Goal: Task Accomplishment & Management: Use online tool/utility

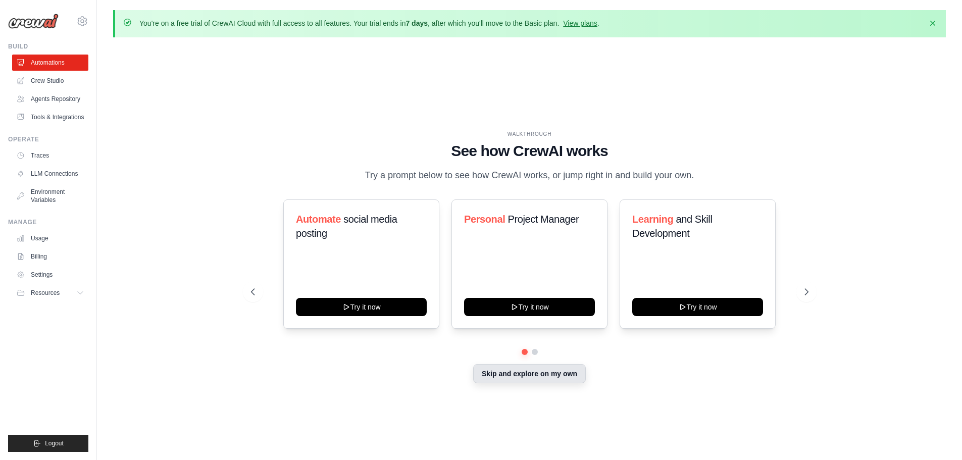
click at [528, 380] on button "Skip and explore on my own" at bounding box center [529, 373] width 113 height 19
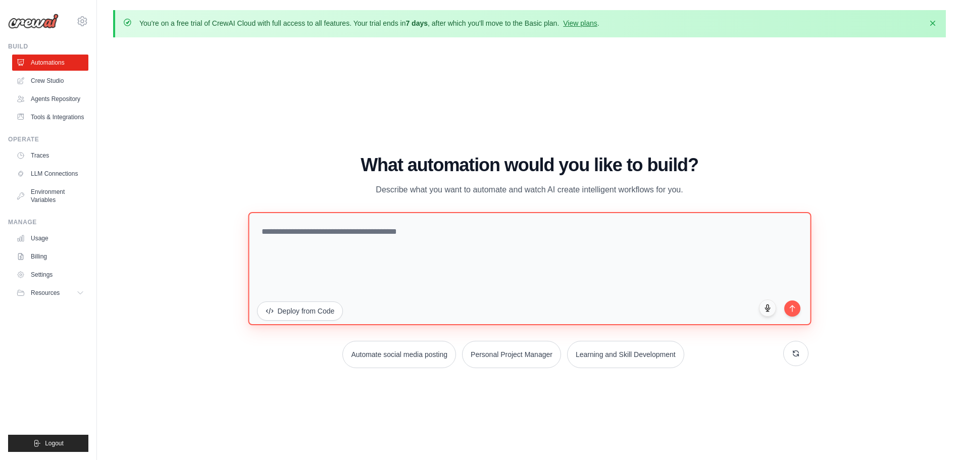
click at [328, 219] on textarea at bounding box center [529, 268] width 563 height 113
click at [421, 234] on textarea "To enrich screen reader interactions, please activate Accessibility in Grammarl…" at bounding box center [529, 268] width 563 height 113
paste textarea "**********"
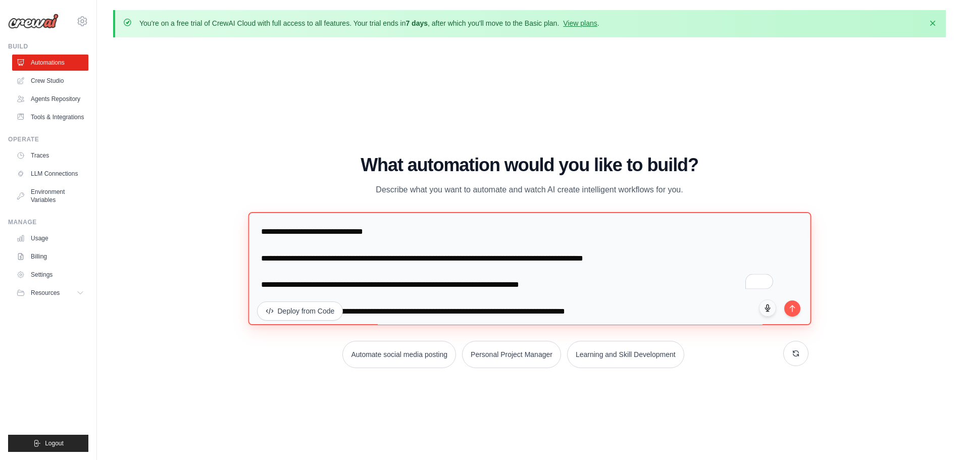
scroll to position [3077, 0]
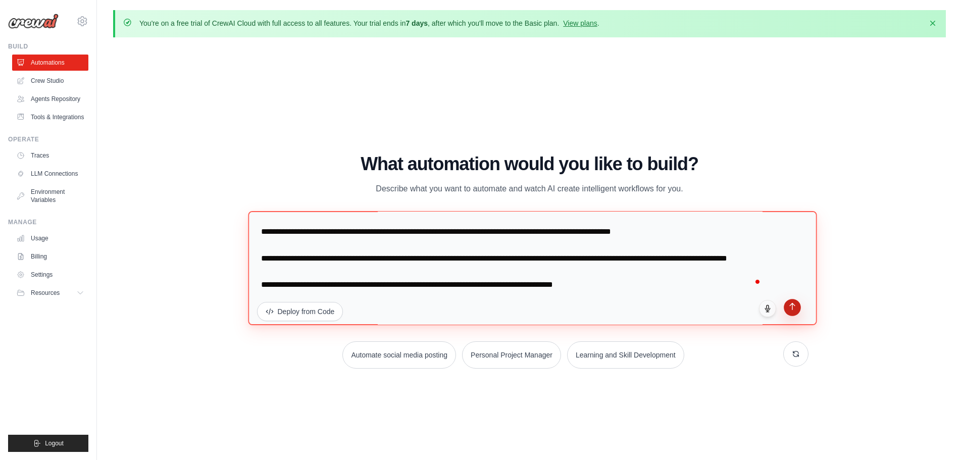
type textarea "**********"
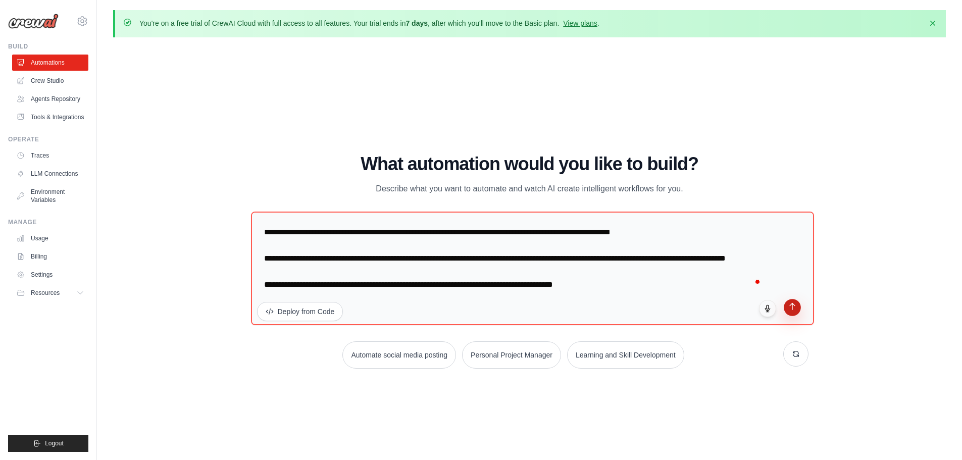
click at [794, 302] on icon "submit" at bounding box center [792, 306] width 9 height 9
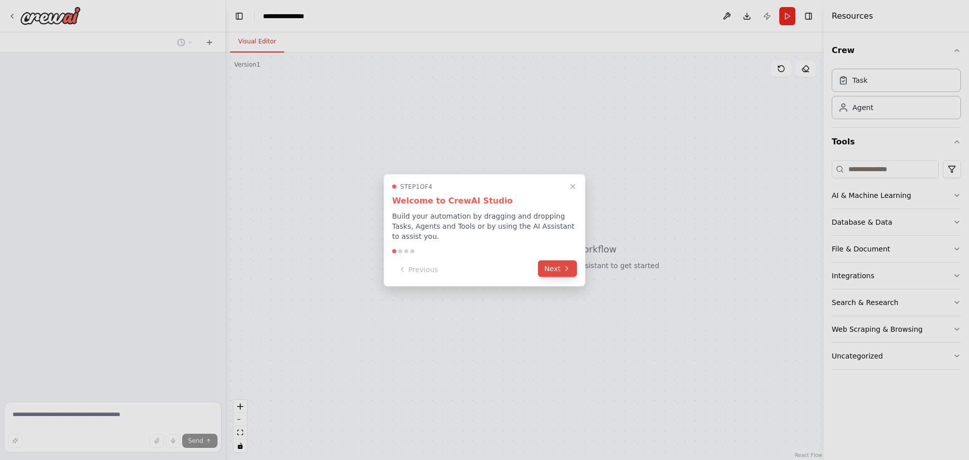
click at [549, 260] on button "Next" at bounding box center [557, 268] width 39 height 17
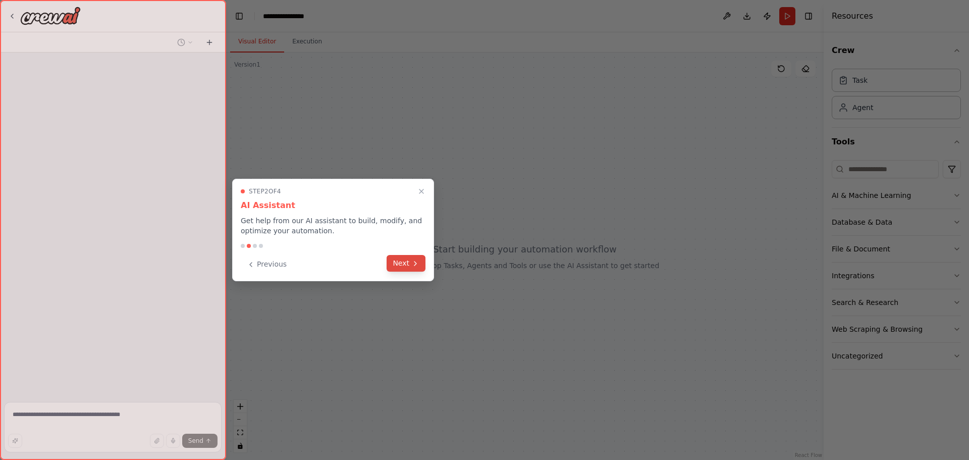
drag, startPoint x: 428, startPoint y: 265, endPoint x: 416, endPoint y: 265, distance: 12.6
click at [425, 265] on div "Step 2 of 4 AI Assistant Get help from our AI assistant to build, modify, and o…" at bounding box center [333, 230] width 202 height 102
click at [416, 265] on icon at bounding box center [416, 264] width 2 height 4
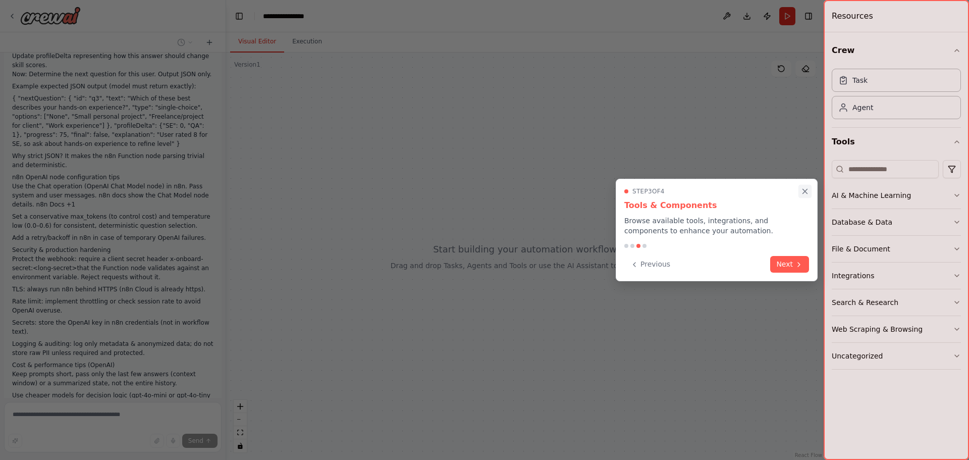
scroll to position [1389, 0]
click at [807, 189] on icon "Close walkthrough" at bounding box center [805, 191] width 9 height 9
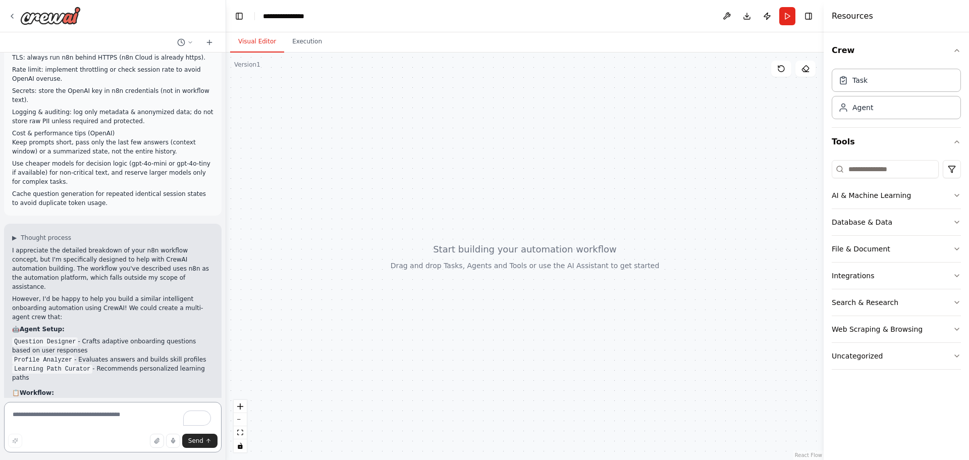
scroll to position [1624, 0]
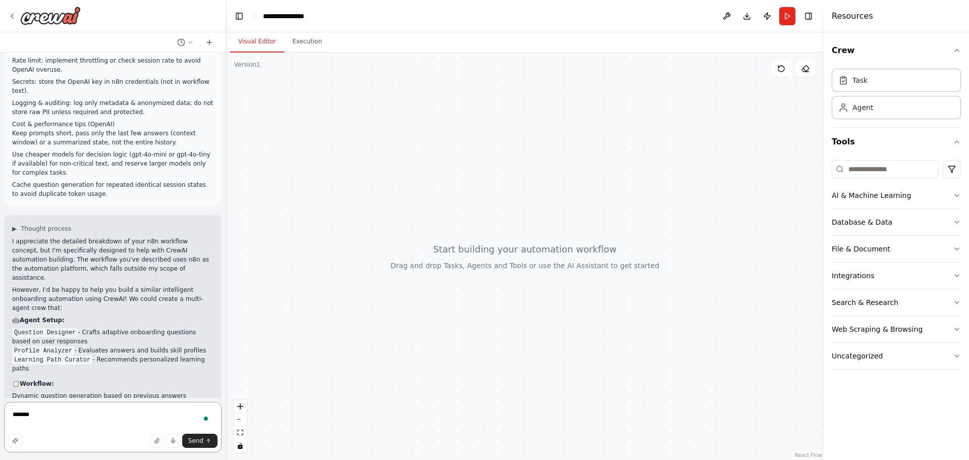
type textarea "********"
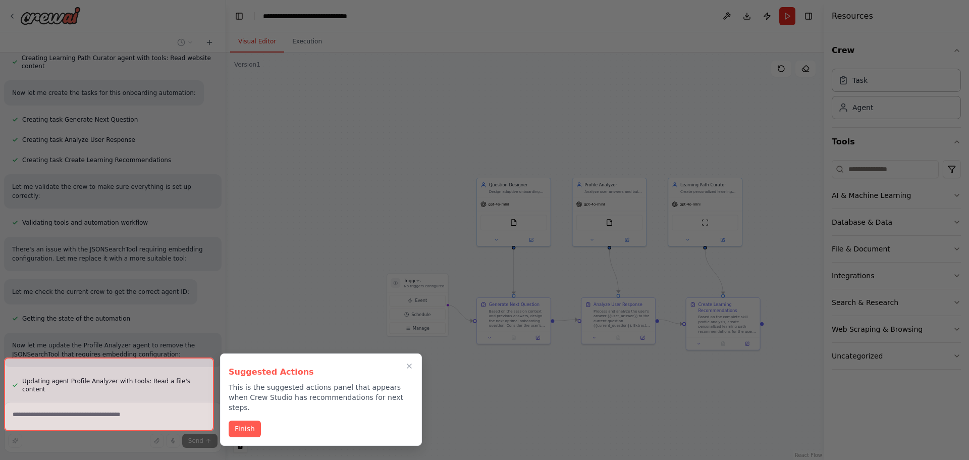
scroll to position [2554, 0]
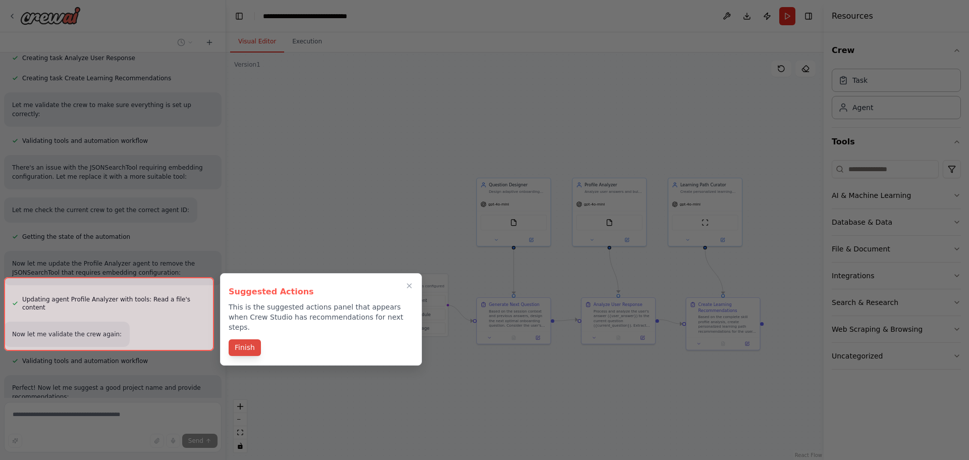
click at [251, 341] on button "Finish" at bounding box center [245, 347] width 32 height 17
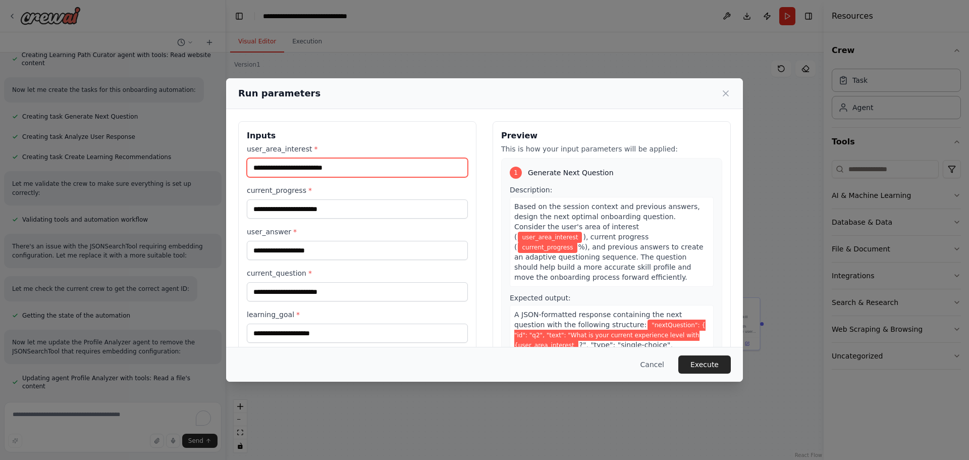
click at [338, 165] on input "user_area_interest *" at bounding box center [357, 167] width 221 height 19
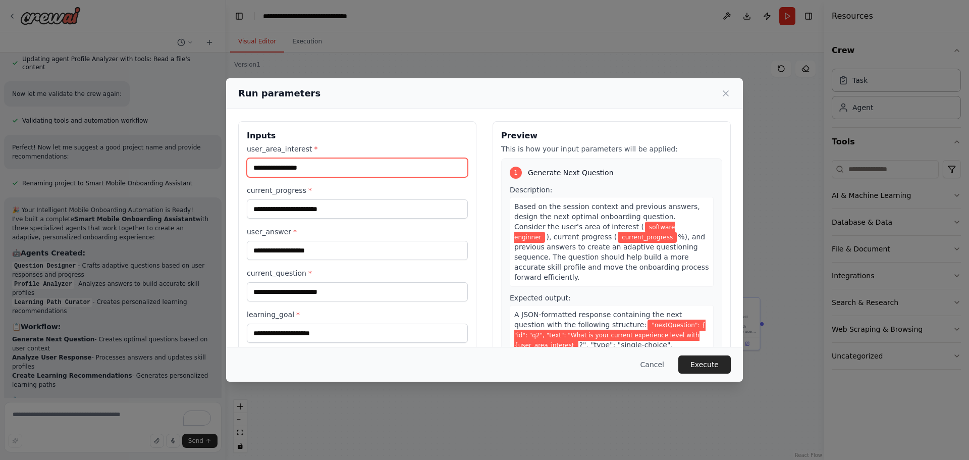
scroll to position [2807, 0]
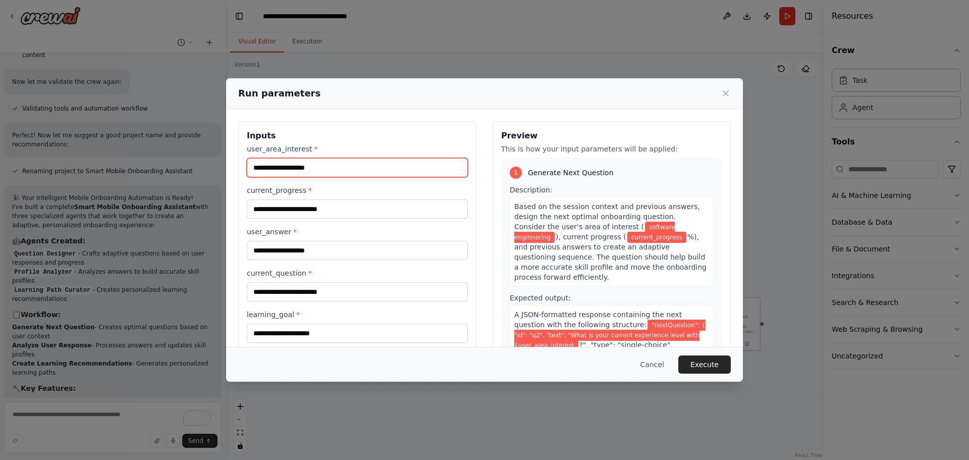
type input "**********"
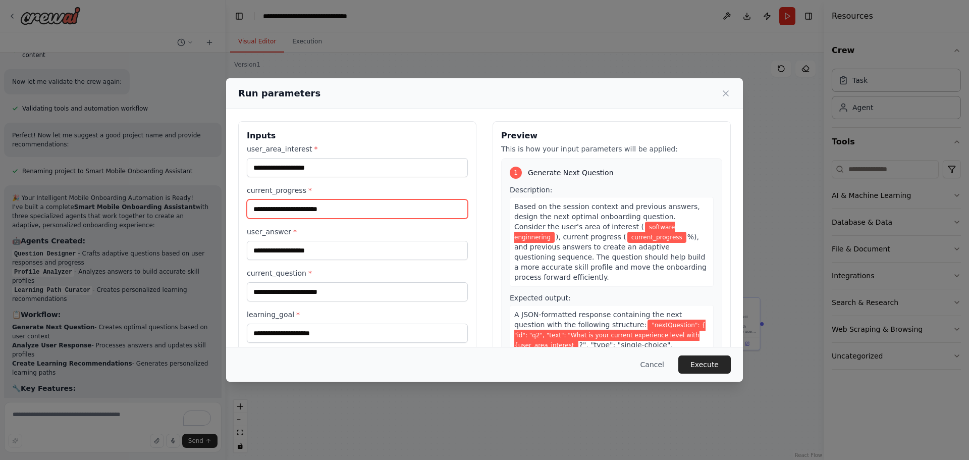
click at [348, 205] on input "current_progress *" at bounding box center [357, 208] width 221 height 19
type input "**"
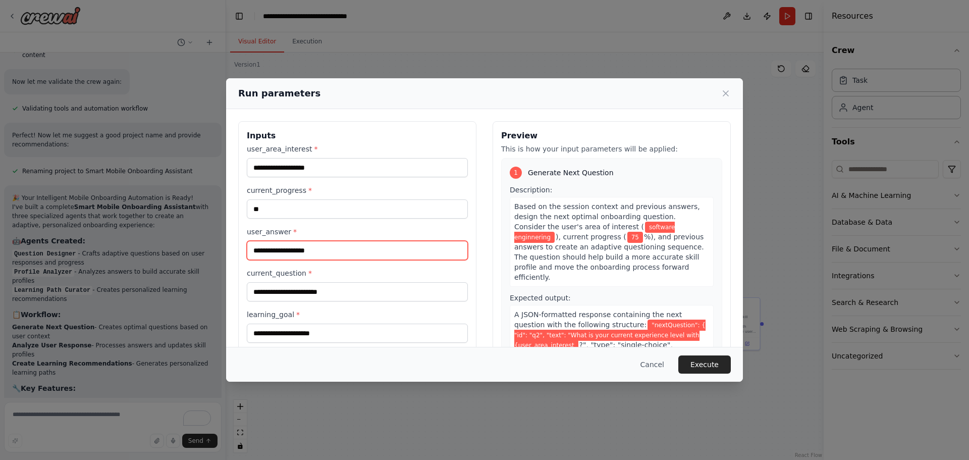
click at [323, 249] on input "user_answer *" at bounding box center [357, 250] width 221 height 19
click at [706, 359] on button "Execute" at bounding box center [705, 364] width 53 height 18
click at [315, 246] on input "user_answer *" at bounding box center [357, 250] width 221 height 19
type input "*"
type input "**"
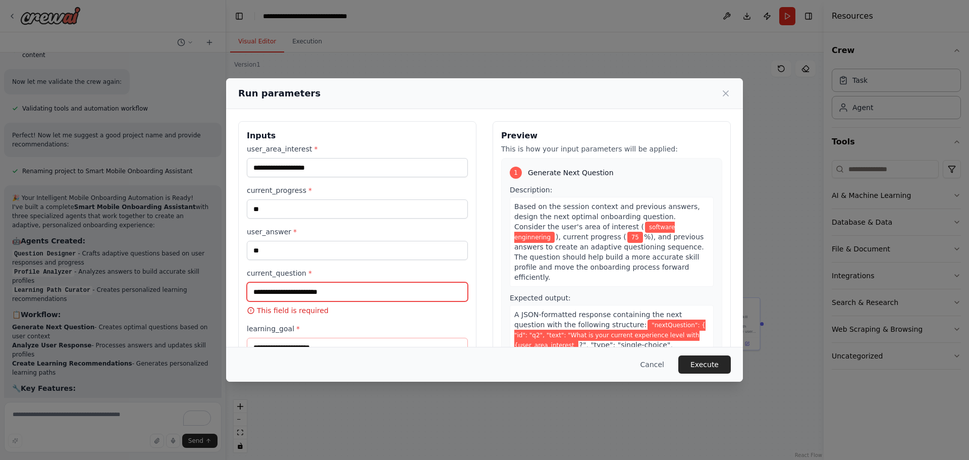
click at [307, 293] on input "current_question *" at bounding box center [357, 291] width 221 height 19
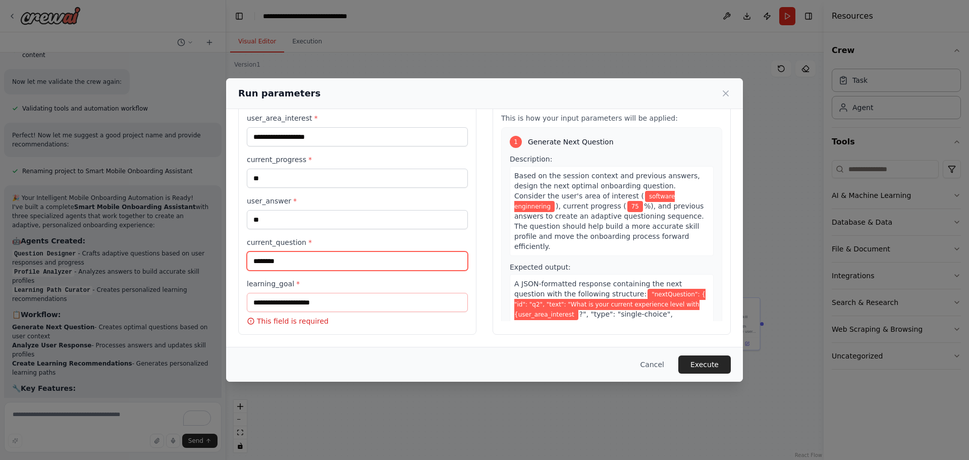
type input "********"
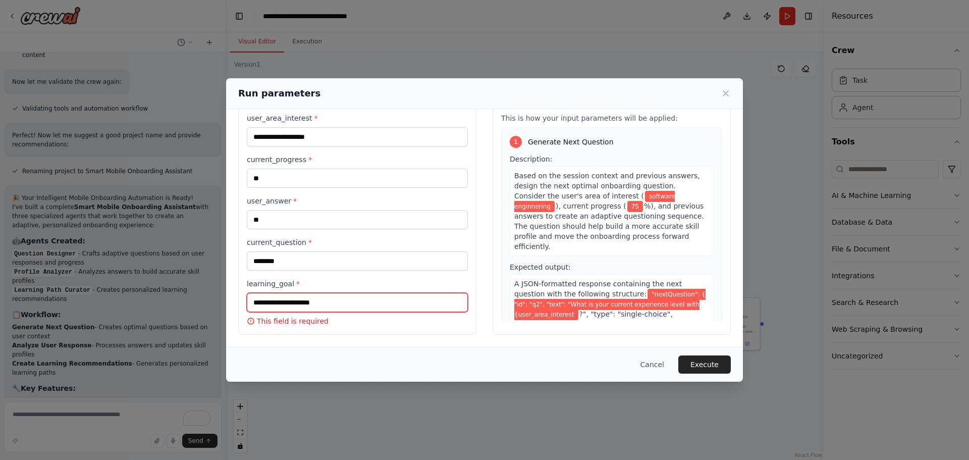
click at [308, 299] on input "learning_goal *" at bounding box center [357, 302] width 221 height 19
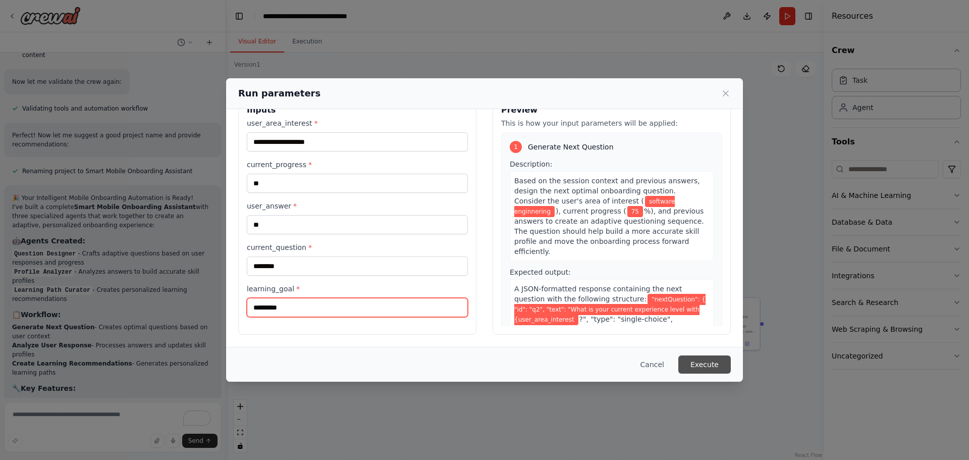
type input "*********"
click at [707, 360] on button "Execute" at bounding box center [705, 364] width 53 height 18
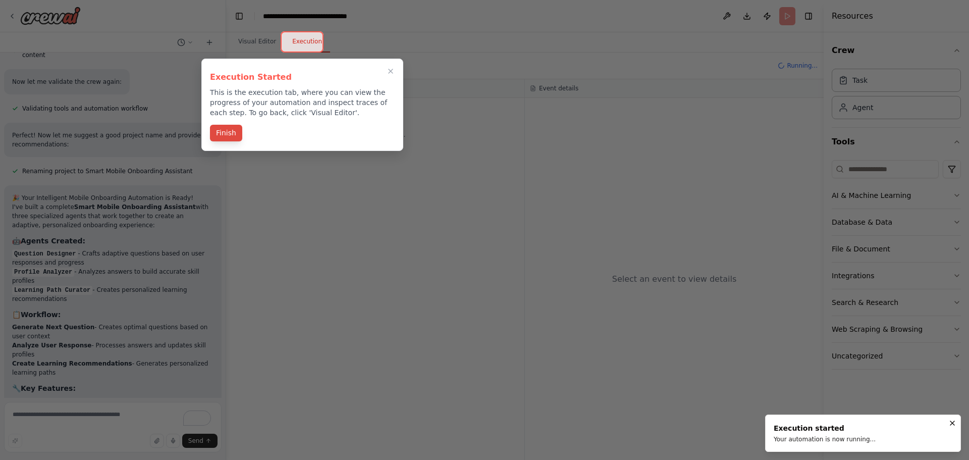
click at [230, 131] on button "Finish" at bounding box center [226, 133] width 32 height 17
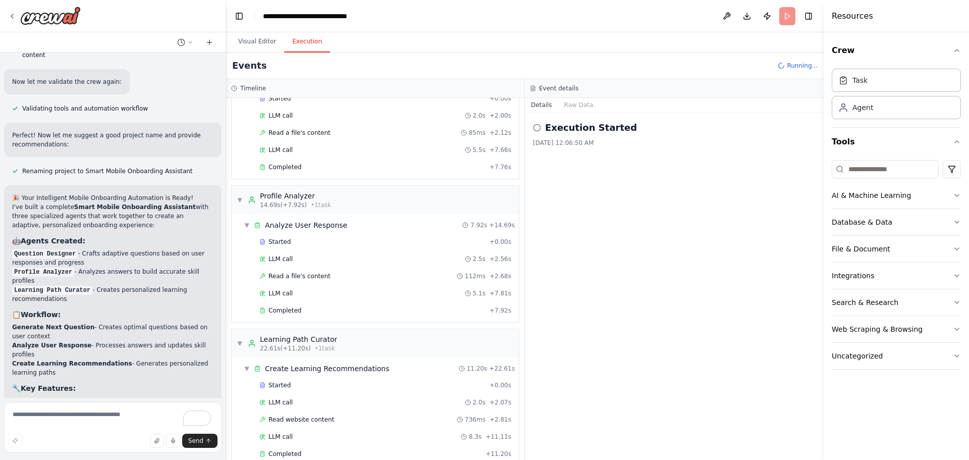
scroll to position [78, 0]
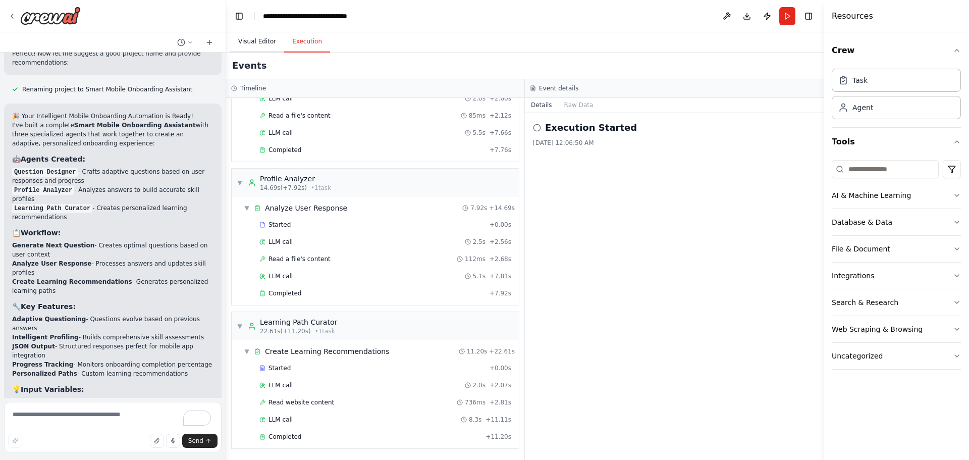
click at [245, 39] on button "Visual Editor" at bounding box center [257, 41] width 54 height 21
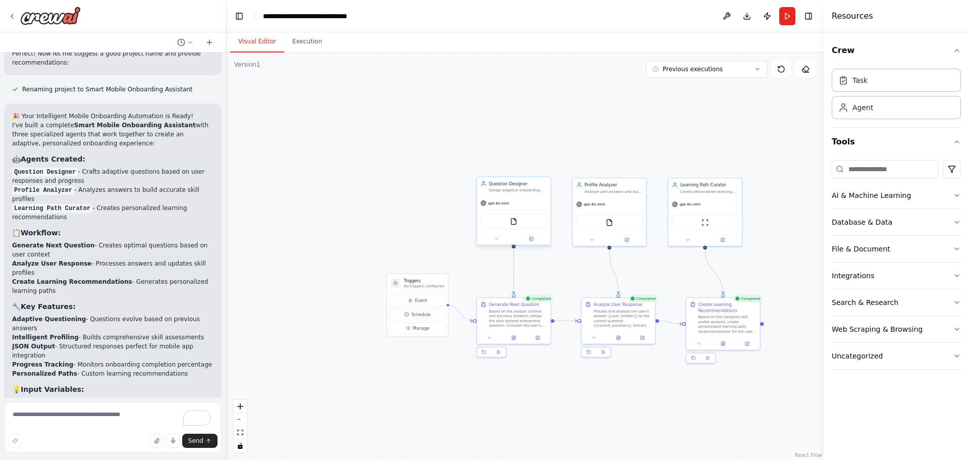
click at [522, 204] on div "gpt-4o-mini" at bounding box center [514, 202] width 74 height 13
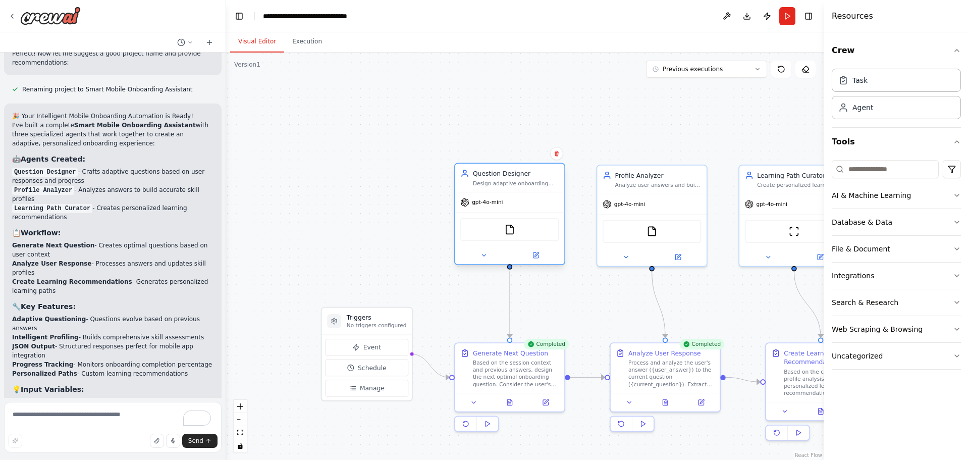
click at [482, 204] on span "gpt-4o-mini" at bounding box center [487, 202] width 31 height 7
click at [534, 254] on icon at bounding box center [536, 255] width 6 height 6
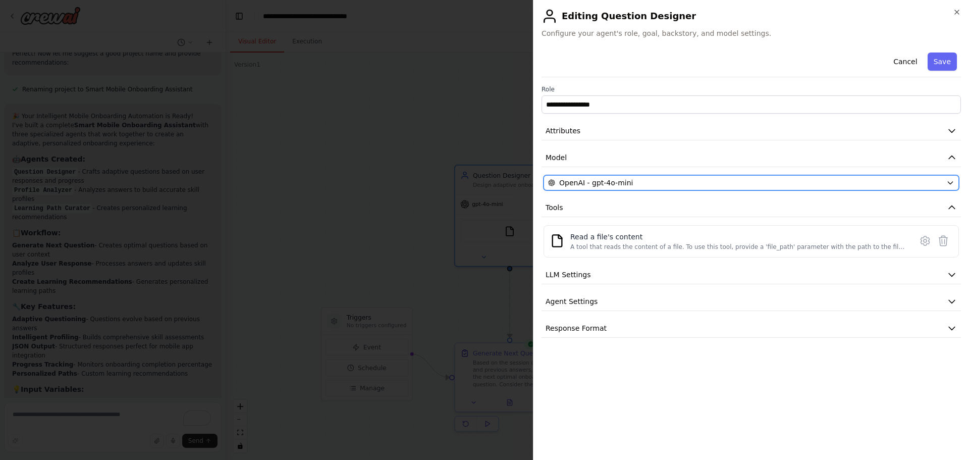
click at [664, 183] on div "OpenAI - gpt-4o-mini" at bounding box center [745, 183] width 394 height 10
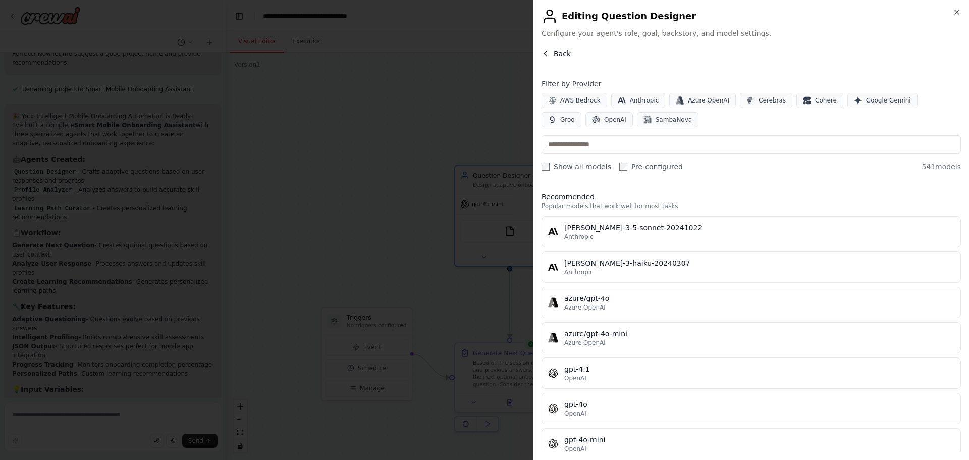
click at [549, 57] on icon "button" at bounding box center [546, 53] width 8 height 8
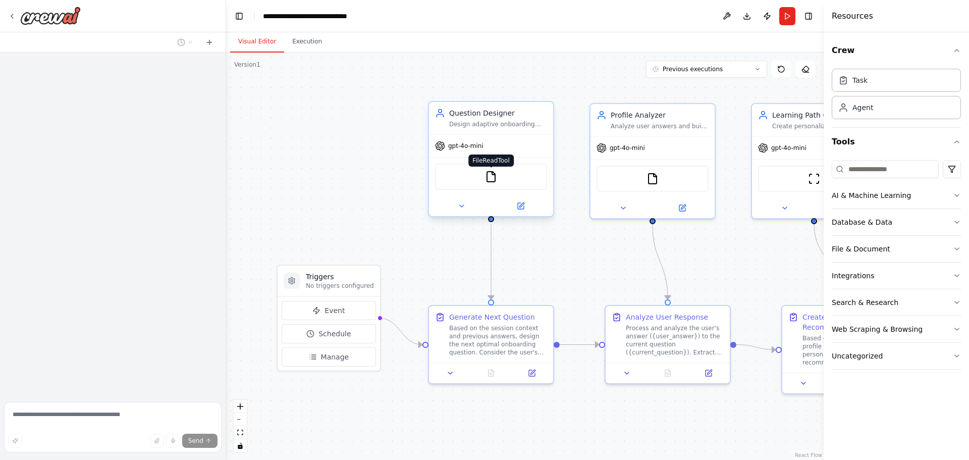
click at [493, 176] on img at bounding box center [491, 177] width 12 height 12
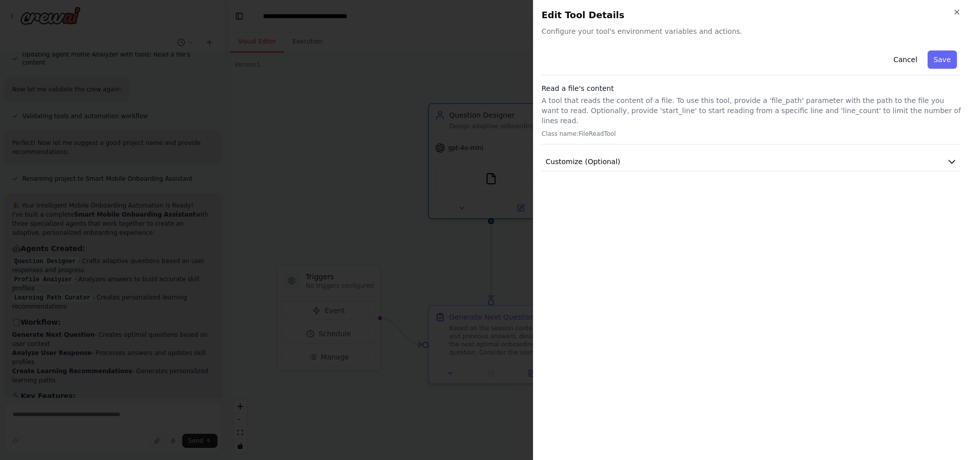
scroll to position [2807, 0]
click at [922, 56] on button "Cancel" at bounding box center [906, 59] width 36 height 18
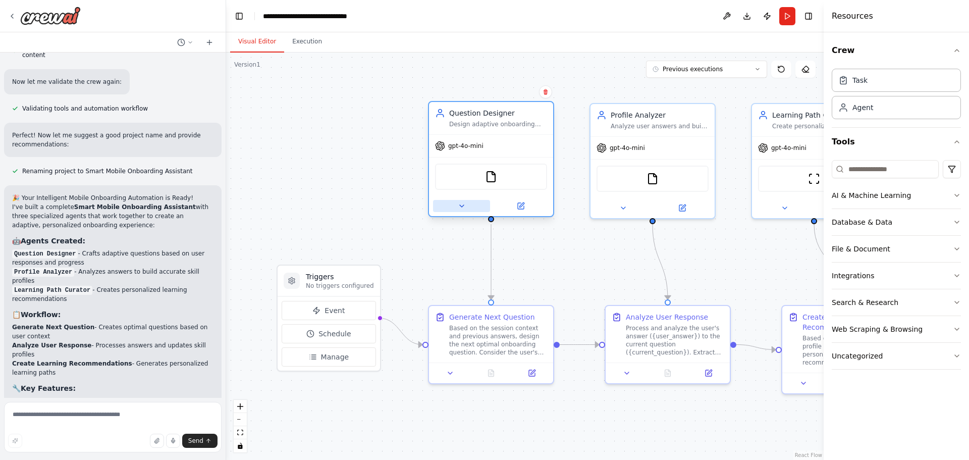
click at [460, 205] on icon at bounding box center [462, 206] width 4 height 2
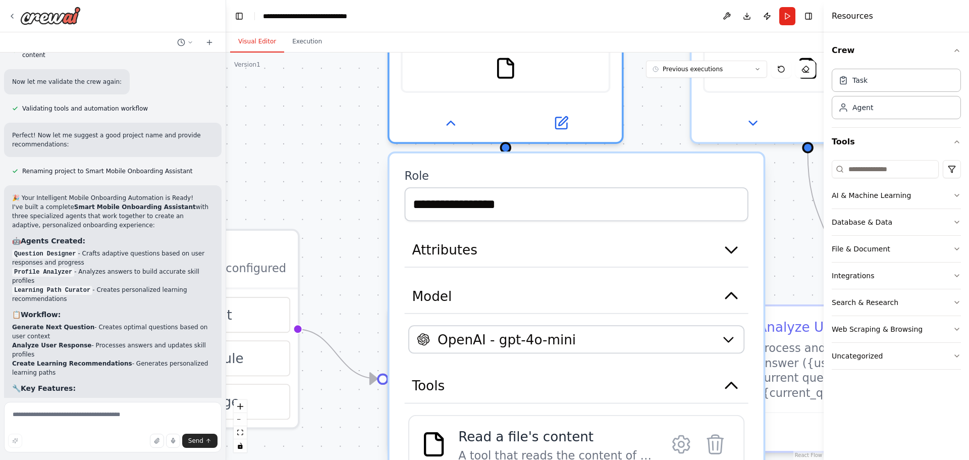
drag, startPoint x: 623, startPoint y: 315, endPoint x: 361, endPoint y: 278, distance: 264.2
click at [361, 278] on div ".deletable-edge-delete-btn { width: 20px; height: 20px; border: 0px solid #ffff…" at bounding box center [525, 256] width 598 height 407
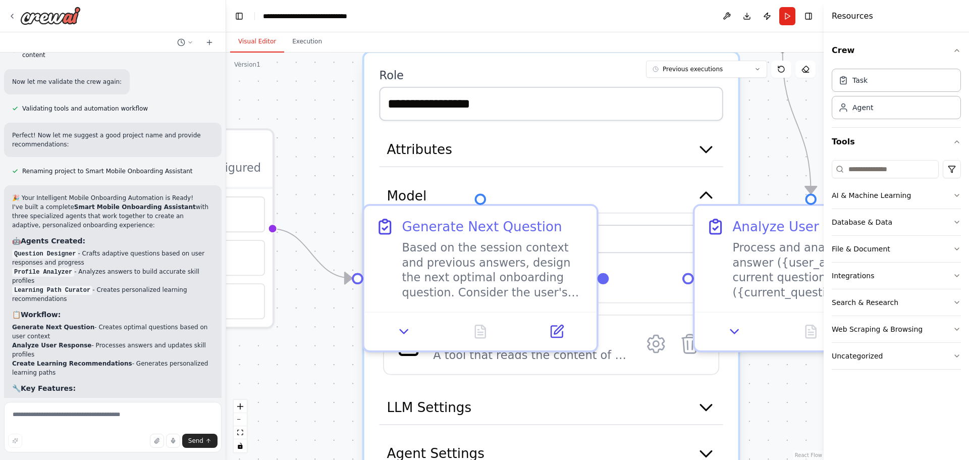
drag, startPoint x: 361, startPoint y: 278, endPoint x: 264, endPoint y: 87, distance: 214.1
click at [264, 87] on div ".deletable-edge-delete-btn { width: 20px; height: 20px; border: 0px solid #ffff…" at bounding box center [525, 256] width 598 height 407
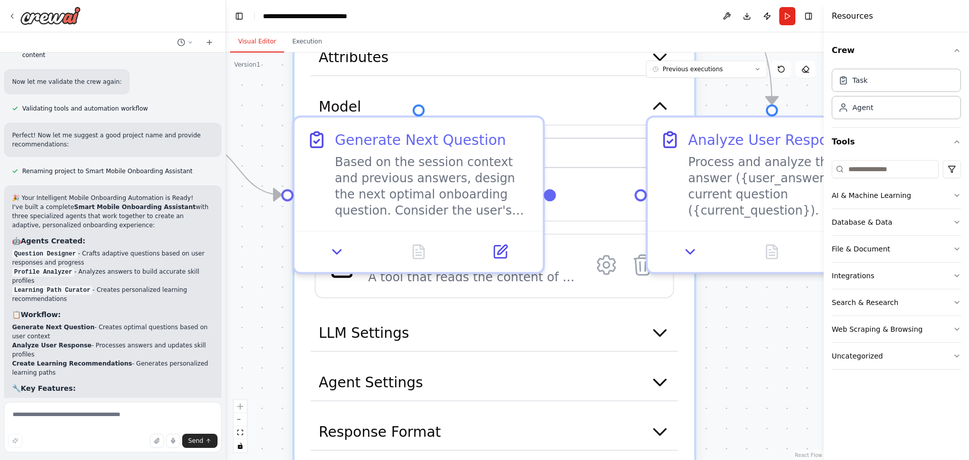
click at [264, 87] on div ".deletable-edge-delete-btn { width: 20px; height: 20px; border: 0px solid #ffff…" at bounding box center [525, 256] width 598 height 407
click at [436, 76] on div "**********" at bounding box center [495, 234] width 400 height 561
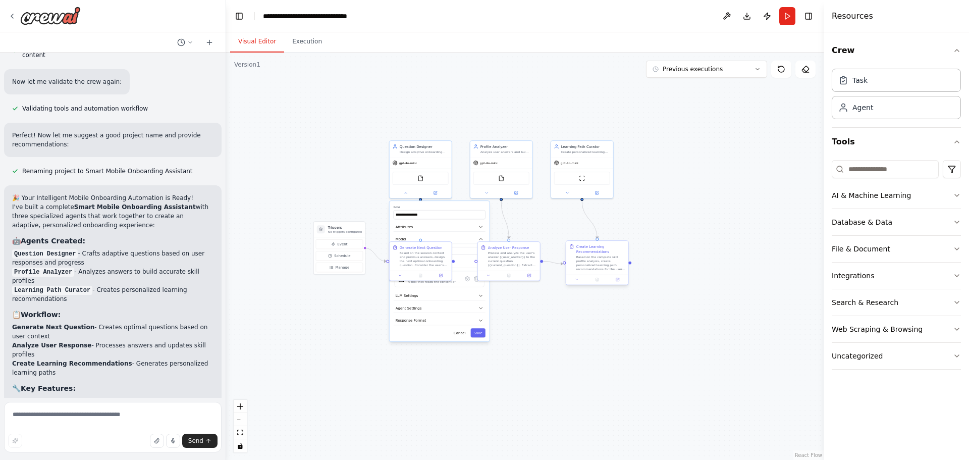
drag, startPoint x: 700, startPoint y: 139, endPoint x: 622, endPoint y: 267, distance: 149.8
click at [672, 284] on div ".deletable-edge-delete-btn { width: 20px; height: 20px; border: 0px solid #ffff…" at bounding box center [525, 256] width 598 height 407
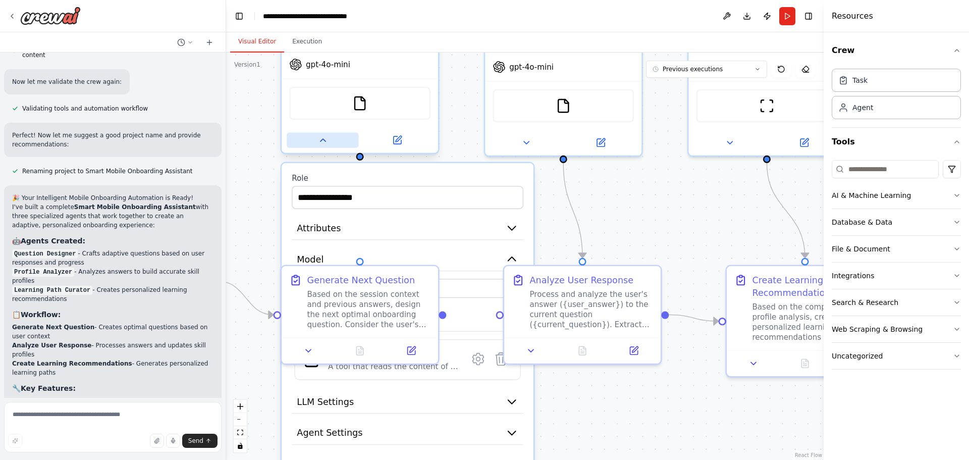
click at [324, 137] on icon at bounding box center [323, 140] width 10 height 10
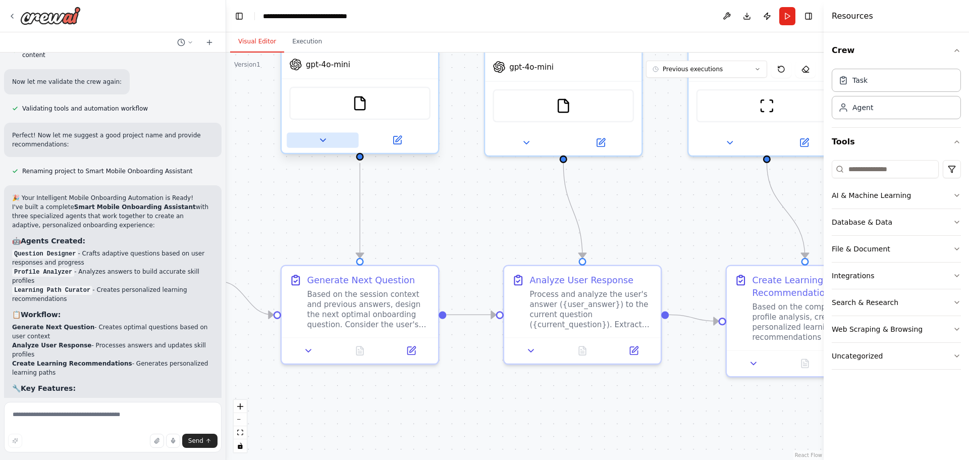
click at [329, 139] on button at bounding box center [323, 140] width 72 height 15
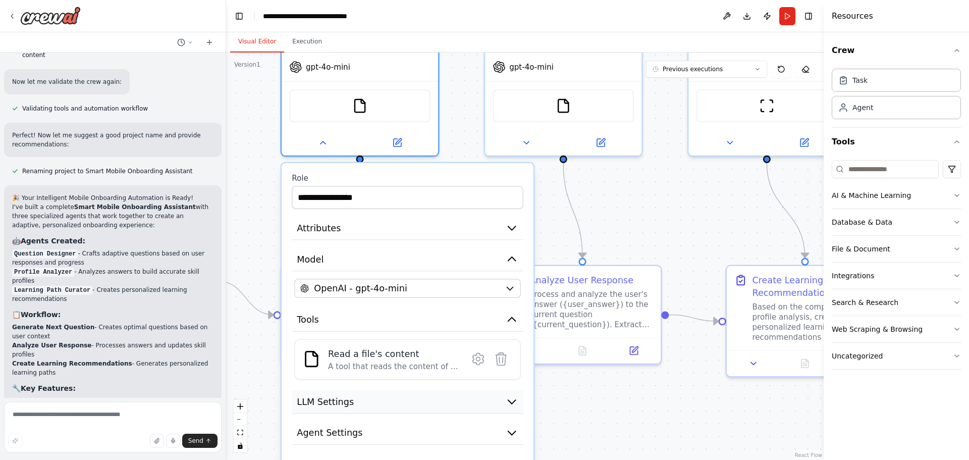
click at [411, 400] on button "LLM Settings" at bounding box center [408, 402] width 232 height 24
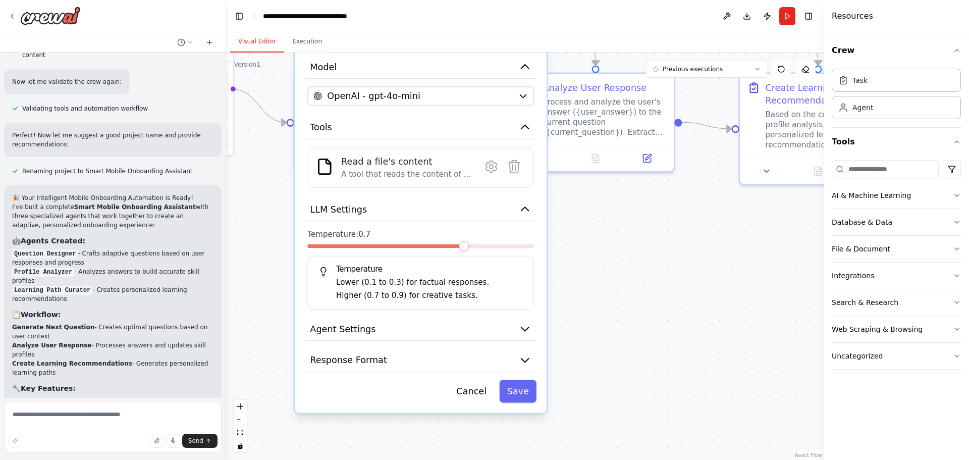
drag, startPoint x: 611, startPoint y: 412, endPoint x: 628, endPoint y: 206, distance: 206.6
click at [628, 206] on div ".deletable-edge-delete-btn { width: 20px; height: 20px; border: 0px solid #ffff…" at bounding box center [525, 256] width 598 height 407
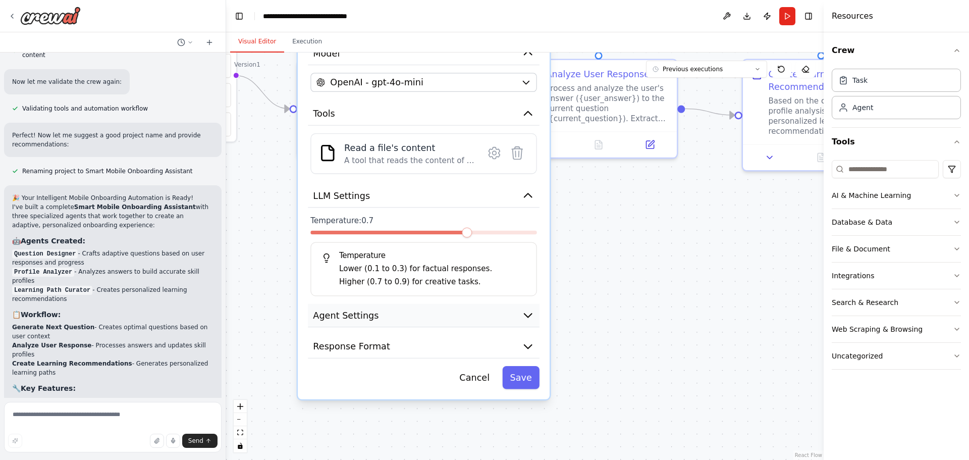
click at [531, 319] on icon "button" at bounding box center [528, 315] width 13 height 13
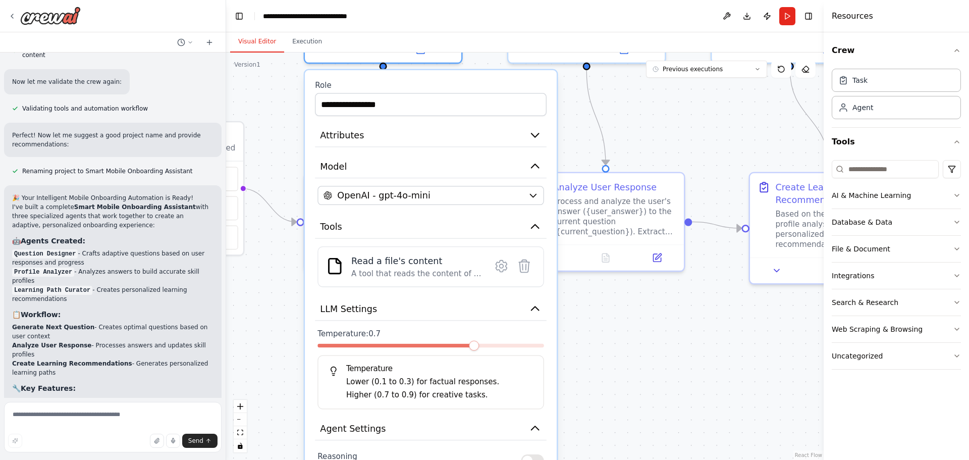
drag, startPoint x: 653, startPoint y: 332, endPoint x: 660, endPoint y: 445, distance: 113.3
click at [660, 445] on div ".deletable-edge-delete-btn { width: 20px; height: 20px; border: 0px solid #ffff…" at bounding box center [525, 256] width 598 height 407
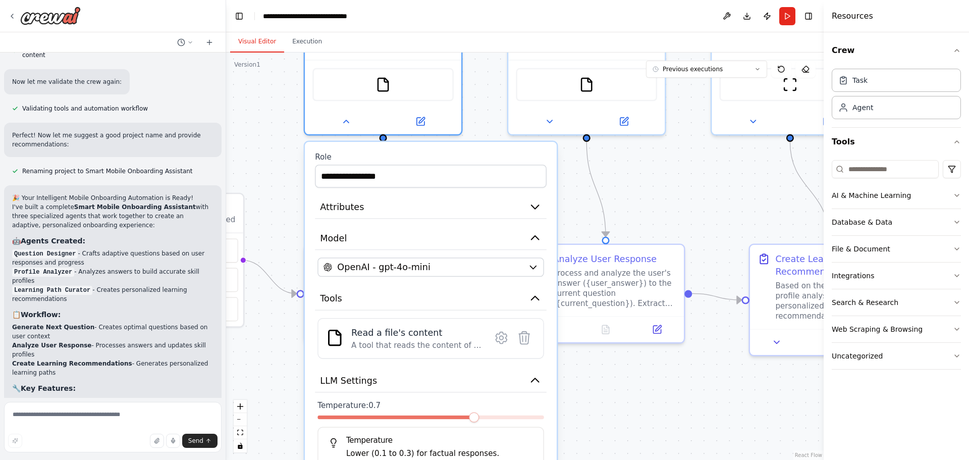
drag, startPoint x: 656, startPoint y: 330, endPoint x: 656, endPoint y: 404, distance: 73.7
click at [656, 404] on div ".deletable-edge-delete-btn { width: 20px; height: 20px; border: 0px solid #ffff…" at bounding box center [525, 256] width 598 height 407
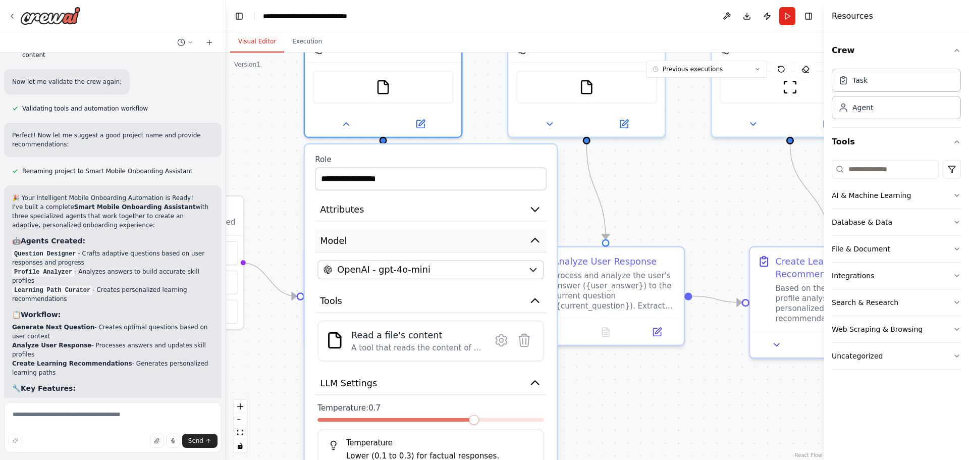
click at [533, 240] on icon "button" at bounding box center [536, 240] width 8 height 4
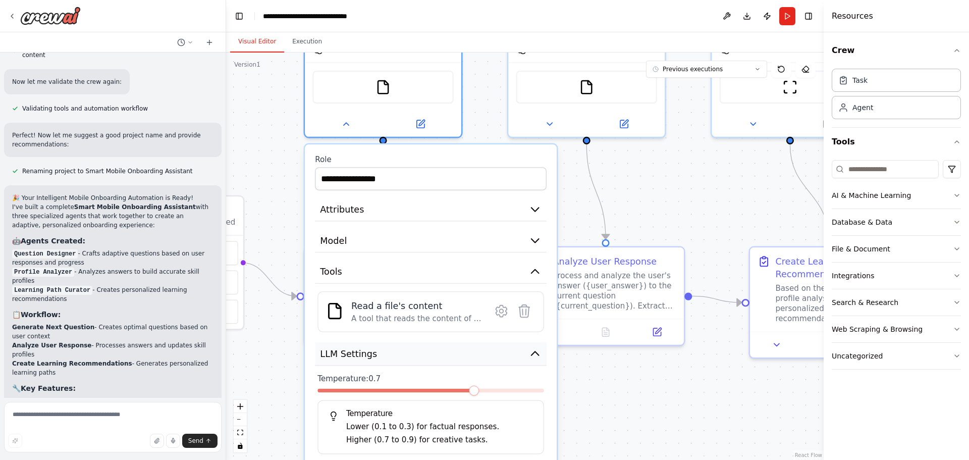
click at [535, 356] on icon "button" at bounding box center [535, 353] width 13 height 13
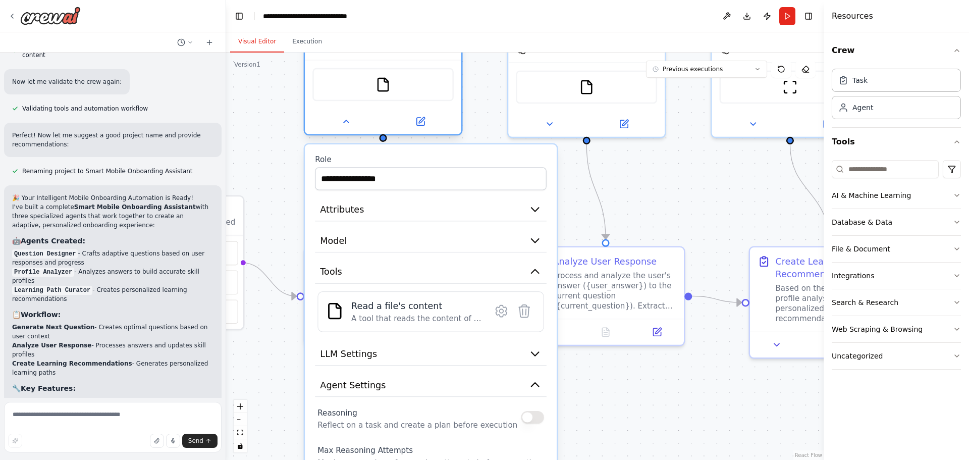
click at [351, 136] on div "**********" at bounding box center [383, 65] width 159 height 146
click at [349, 131] on div at bounding box center [383, 121] width 157 height 25
click at [348, 124] on icon at bounding box center [346, 122] width 10 height 10
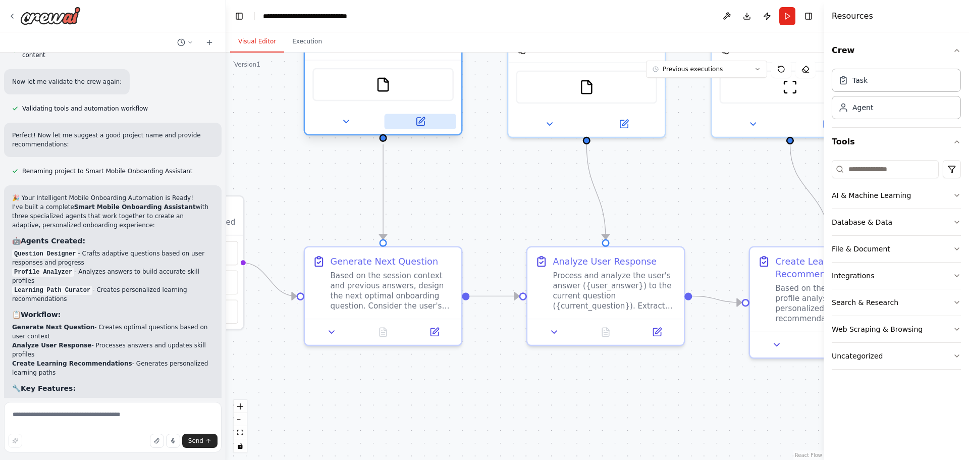
click at [428, 117] on button at bounding box center [421, 121] width 72 height 15
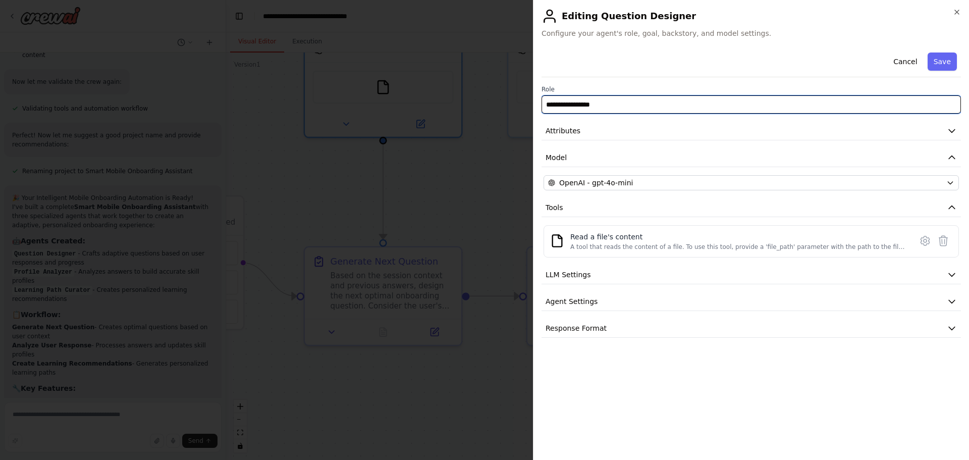
click at [600, 108] on input "**********" at bounding box center [752, 104] width 420 height 18
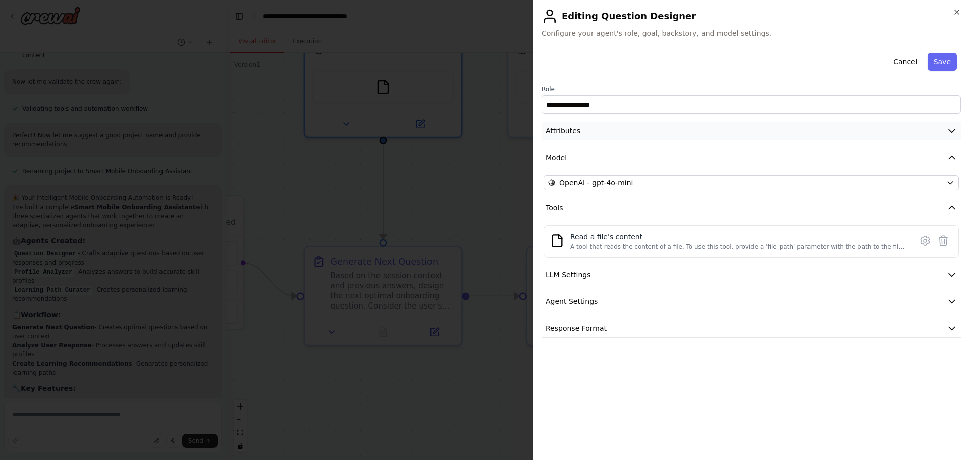
click at [751, 132] on button "Attributes" at bounding box center [752, 131] width 420 height 19
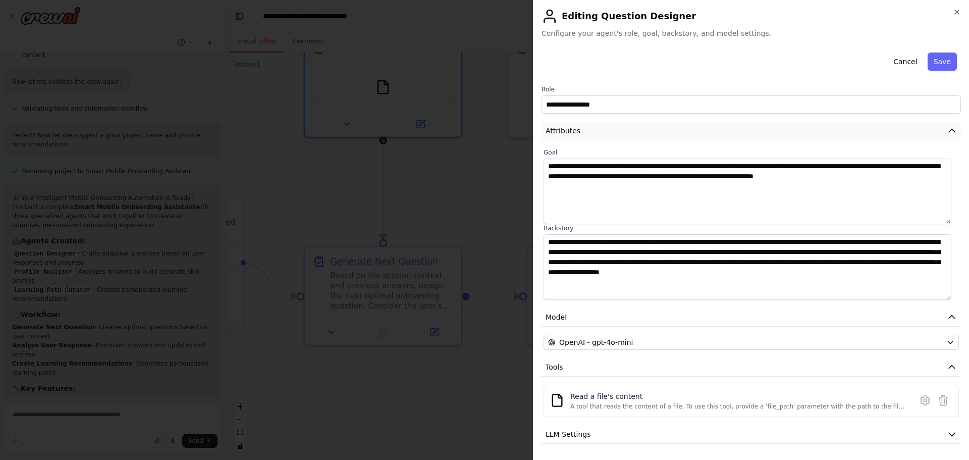
click at [751, 131] on button "Attributes" at bounding box center [752, 131] width 420 height 19
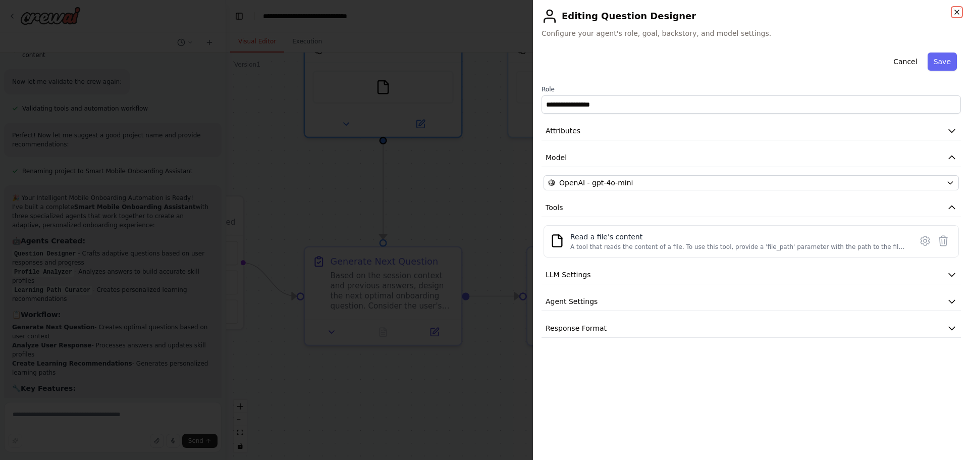
click at [958, 11] on icon "button" at bounding box center [957, 12] width 8 height 8
